Goal: Information Seeking & Learning: Check status

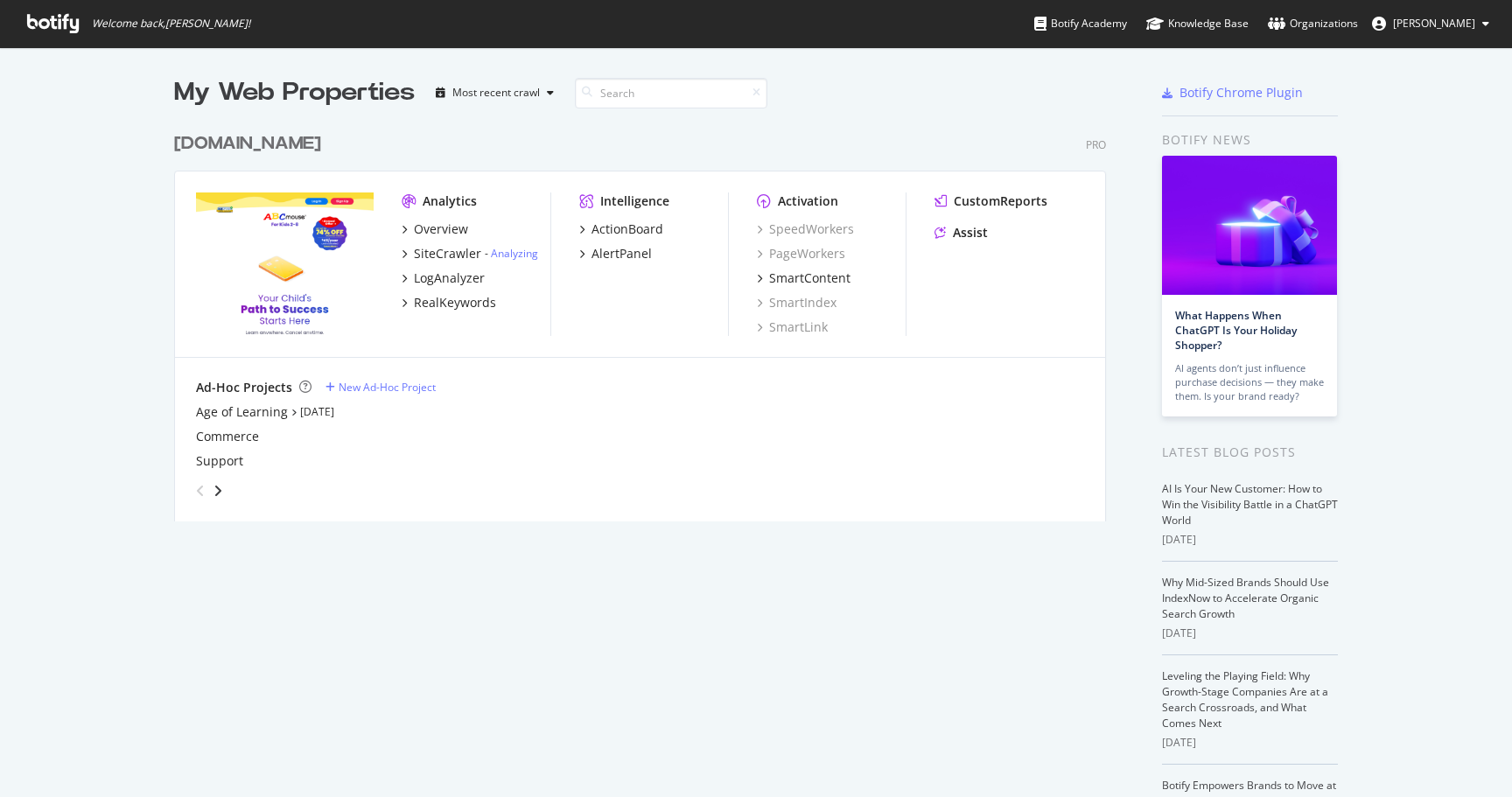
scroll to position [785, 1486]
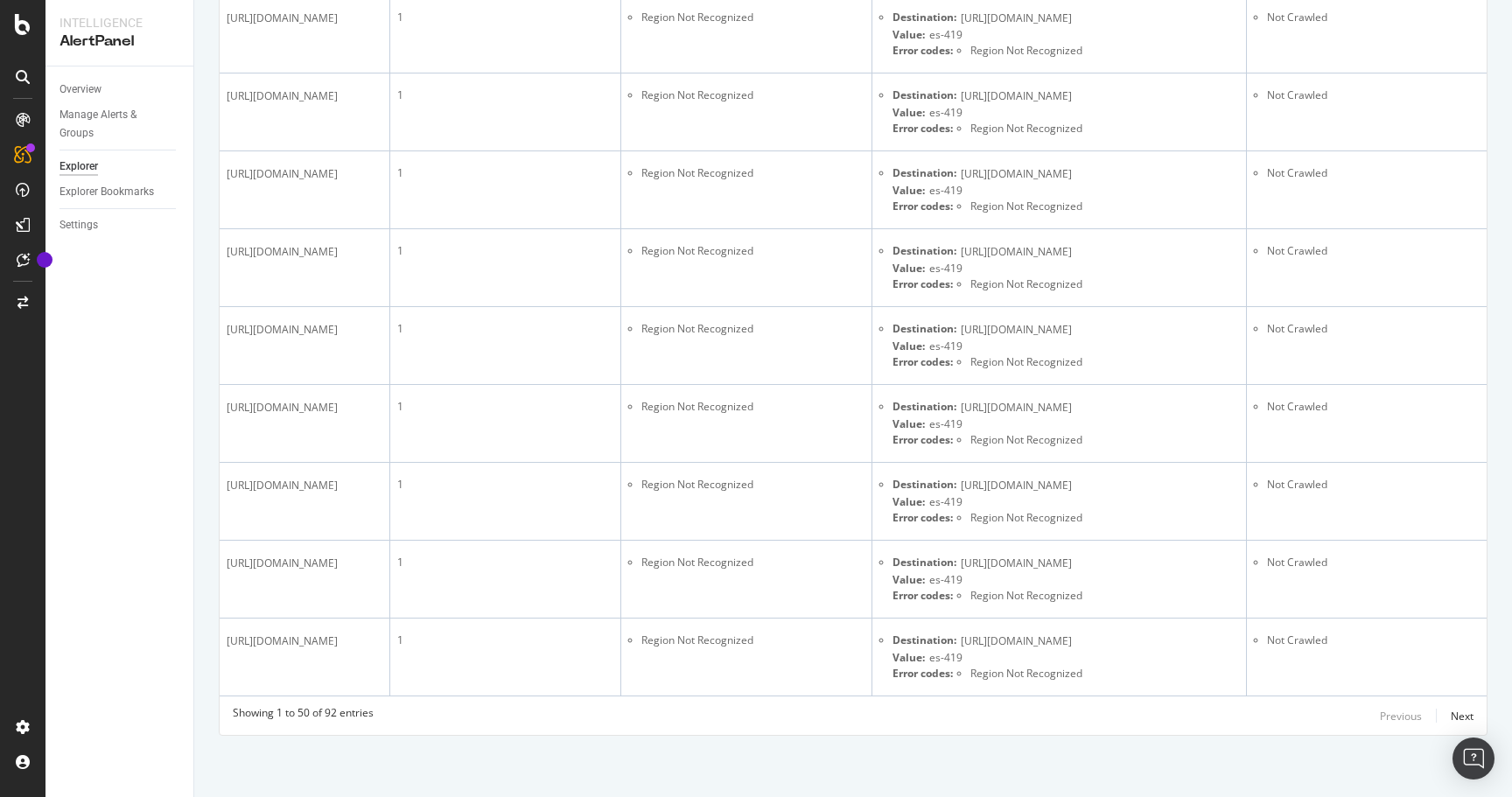
scroll to position [4655, 0]
